Goal: Task Accomplishment & Management: Use online tool/utility

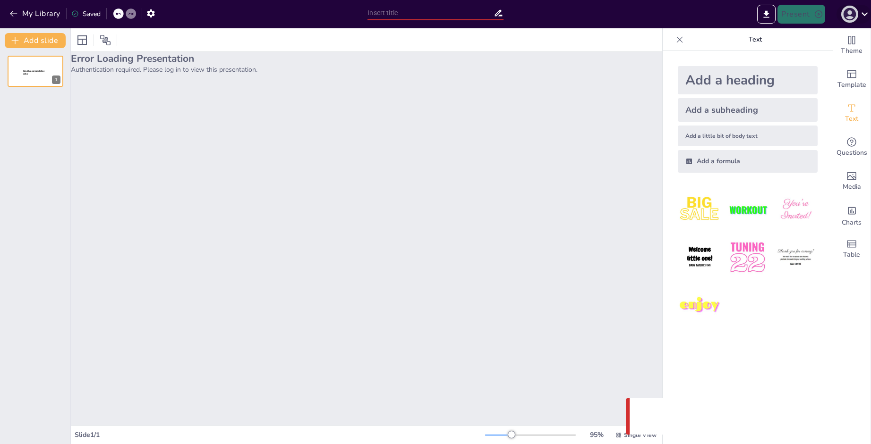
click at [855, 15] on icon "button" at bounding box center [849, 14] width 13 height 13
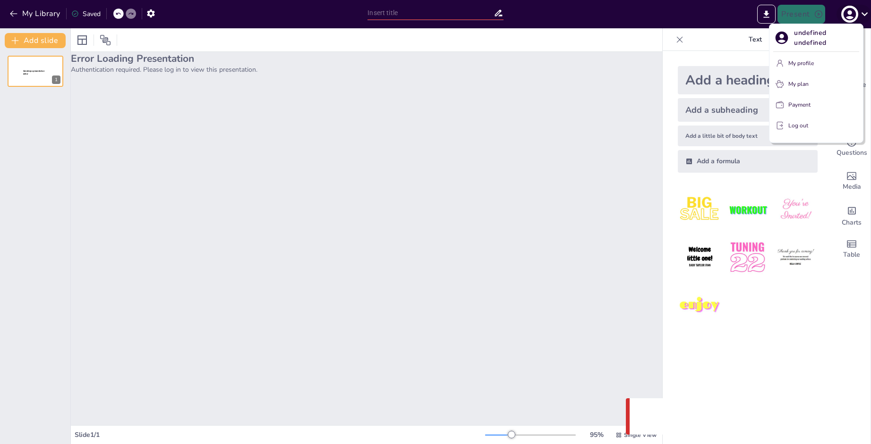
click at [855, 15] on div at bounding box center [435, 222] width 871 height 444
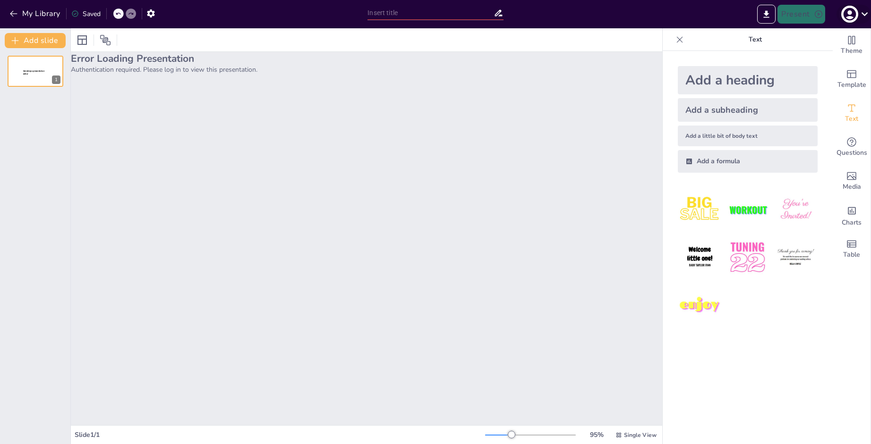
click at [867, 17] on icon at bounding box center [864, 14] width 13 height 13
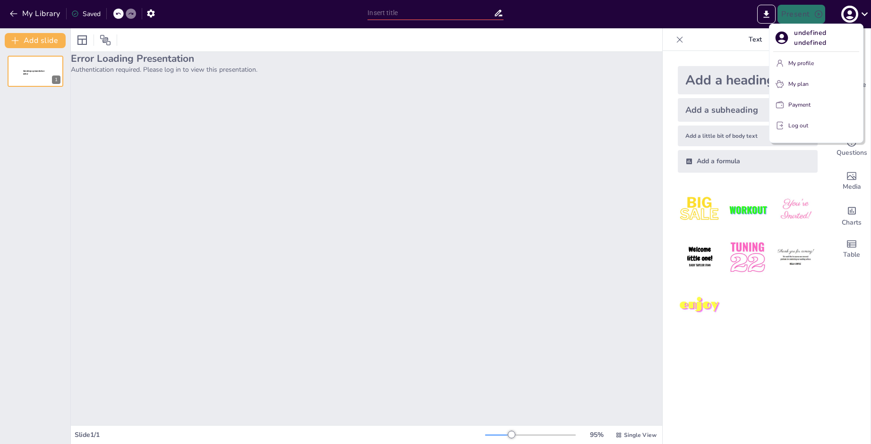
click at [13, 14] on div at bounding box center [435, 222] width 871 height 444
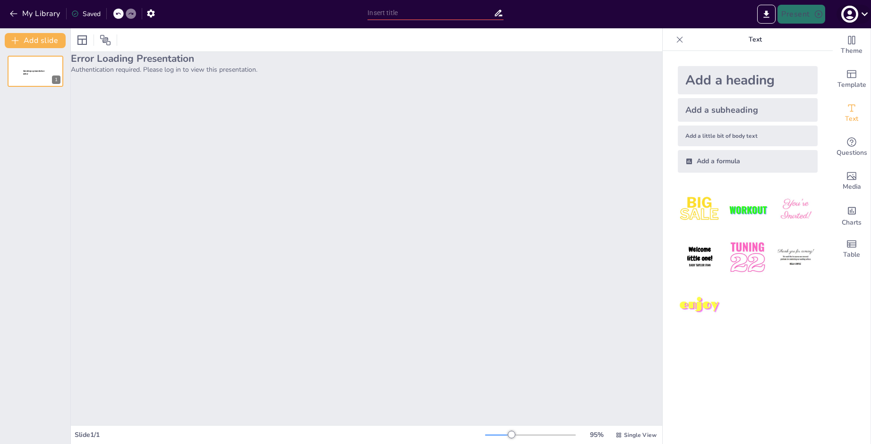
click at [858, 18] on icon at bounding box center [864, 14] width 13 height 13
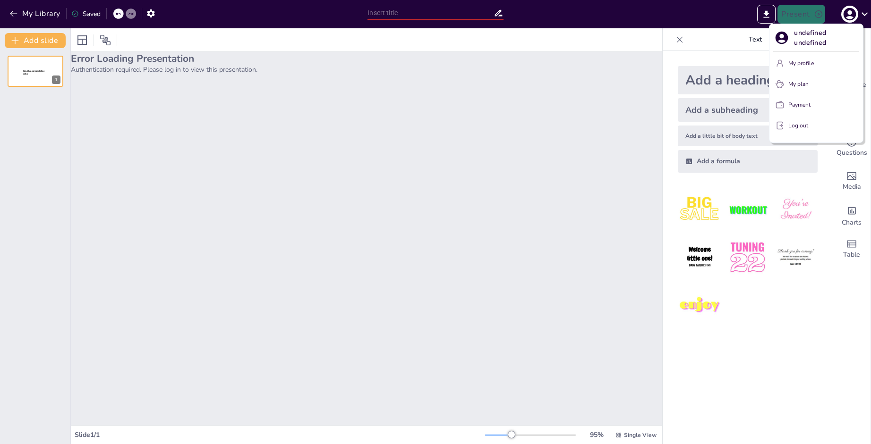
click at [809, 65] on p "My profile" at bounding box center [800, 63] width 25 height 8
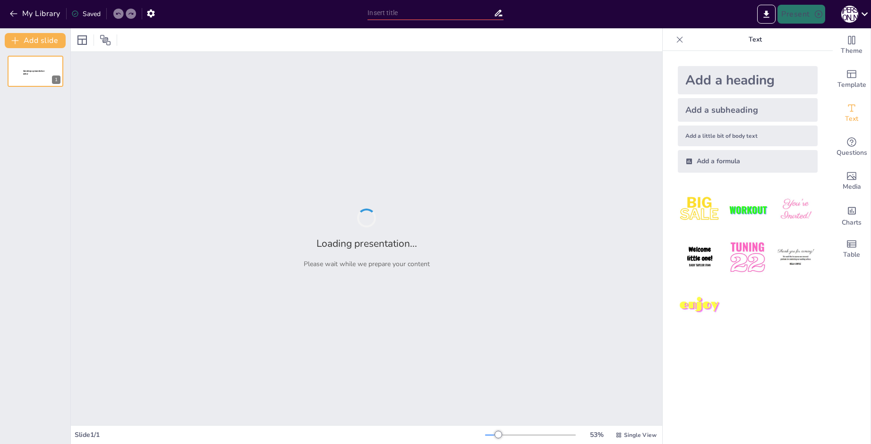
type input "Проторенессанс: [PERSON_NAME] на Искусство"
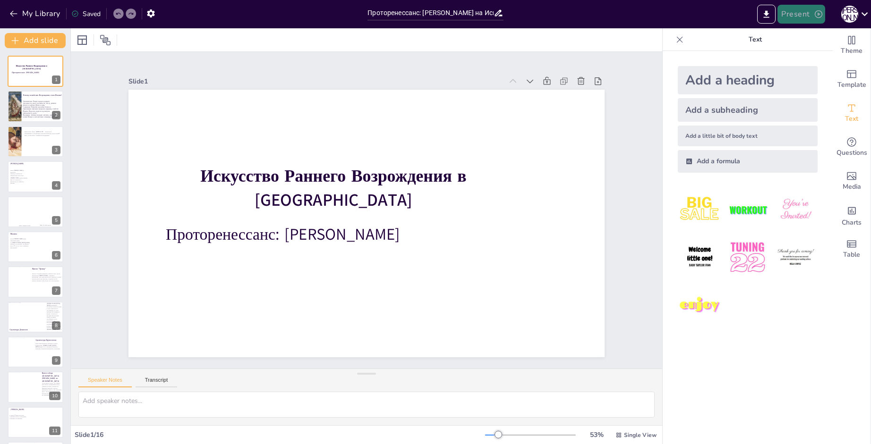
click at [811, 5] on button "Present" at bounding box center [800, 14] width 47 height 19
click at [810, 52] on li "Play presentation" at bounding box center [815, 58] width 74 height 15
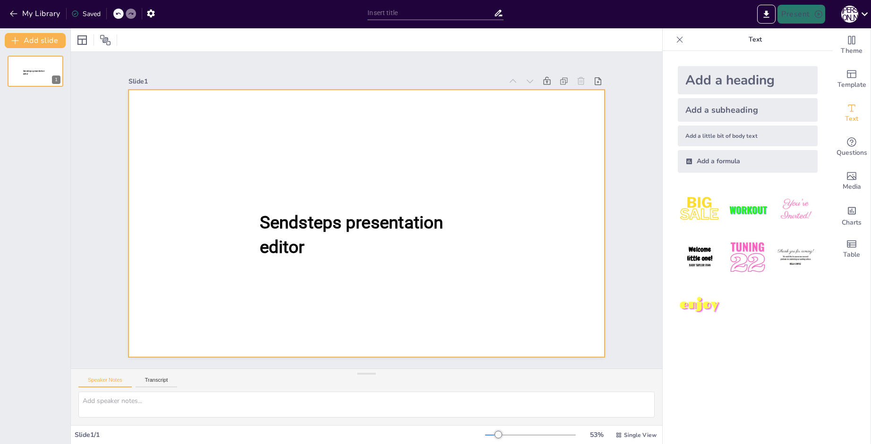
type input "Проторенессанс: [PERSON_NAME] на Искусство"
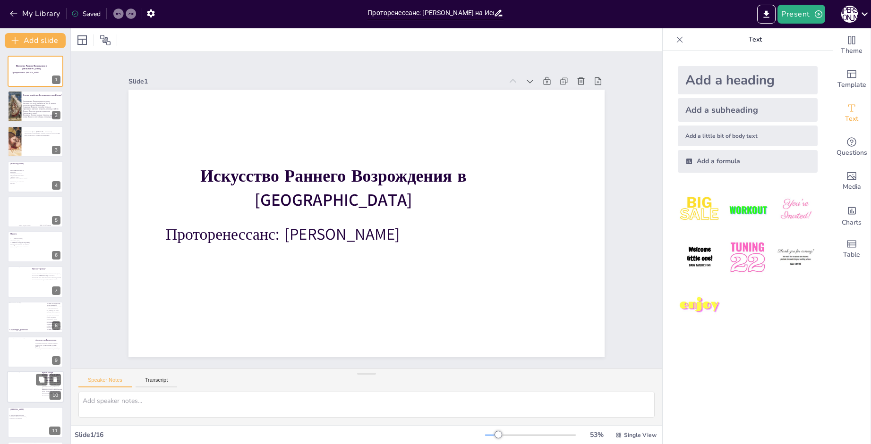
click at [19, 393] on div at bounding box center [24, 384] width 33 height 25
type textarea "Новое мировоззрение Брунеллески в архитектуре стало важным моментом в истории. …"
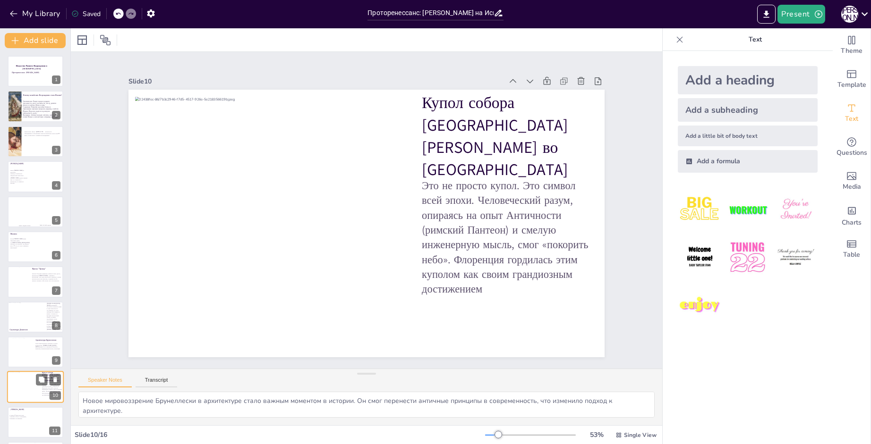
scroll to position [141, 0]
